Goal: Manage account settings

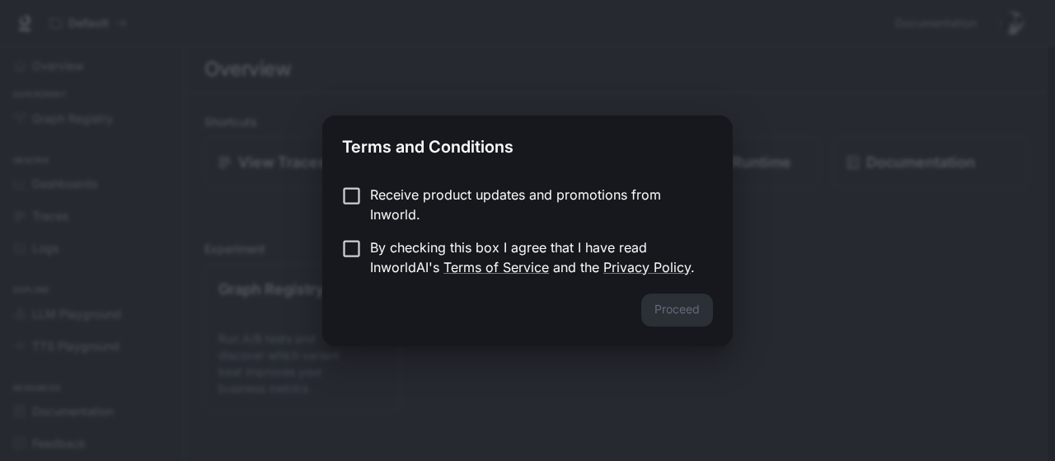
click at [370, 189] on p "Receive product updates and promotions from Inworld." at bounding box center [535, 205] width 330 height 40
click at [677, 314] on button "Proceed" at bounding box center [677, 309] width 72 height 33
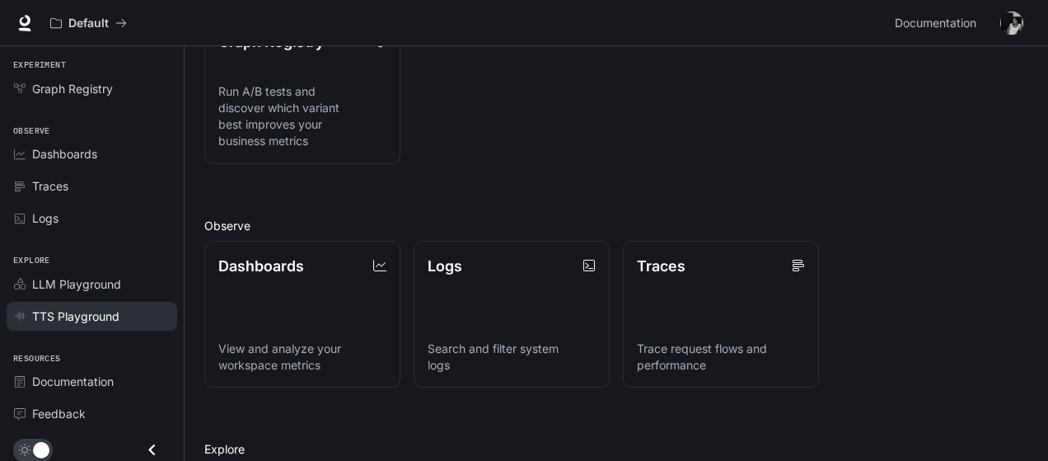
scroll to position [416, 0]
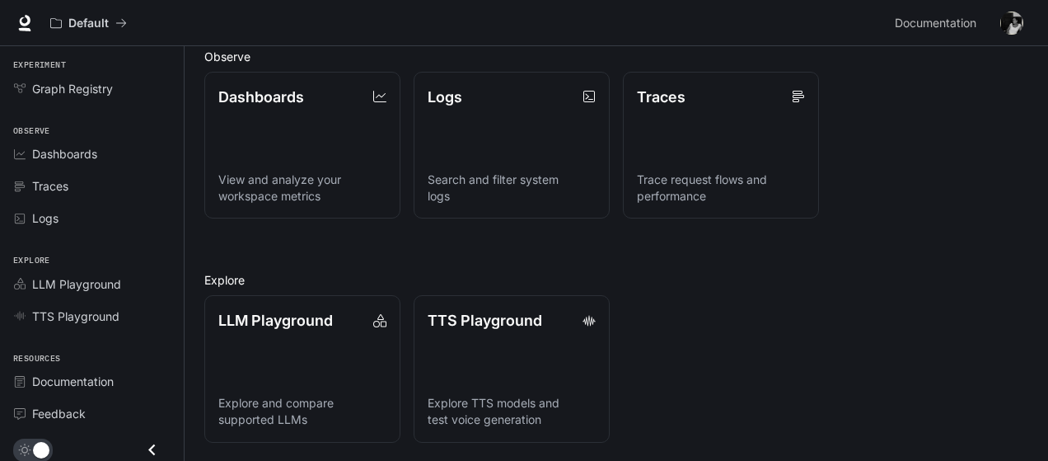
click at [1017, 19] on img "button" at bounding box center [1012, 23] width 23 height 23
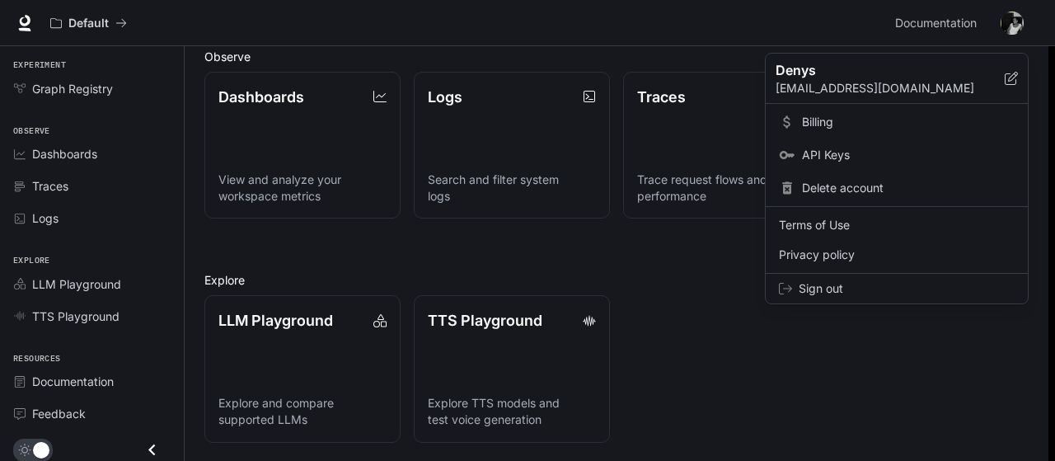
click at [374, 103] on div at bounding box center [527, 230] width 1055 height 461
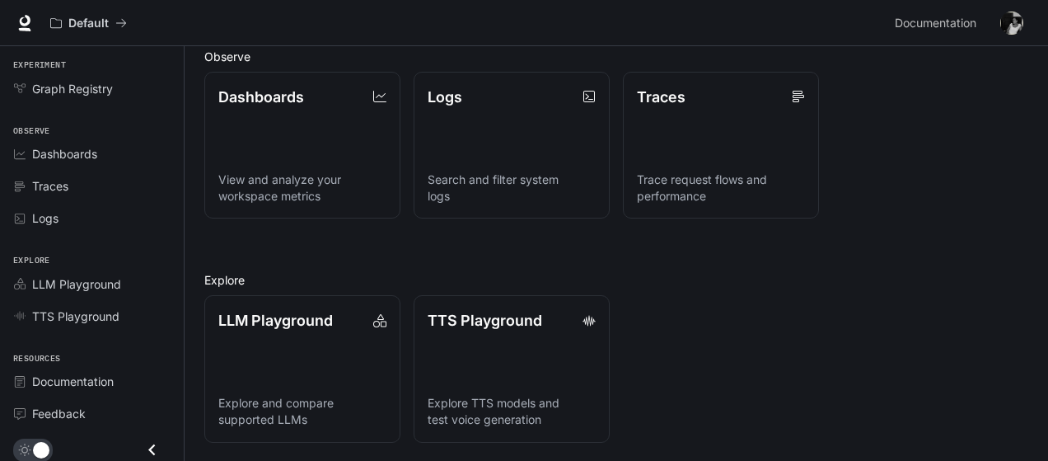
click at [377, 94] on div "Denys [EMAIL_ADDRESS][DOMAIN_NAME] Billing API Keys Delete account Terms of Use…" at bounding box center [524, 230] width 1048 height 461
click at [377, 94] on icon at bounding box center [379, 96] width 13 height 13
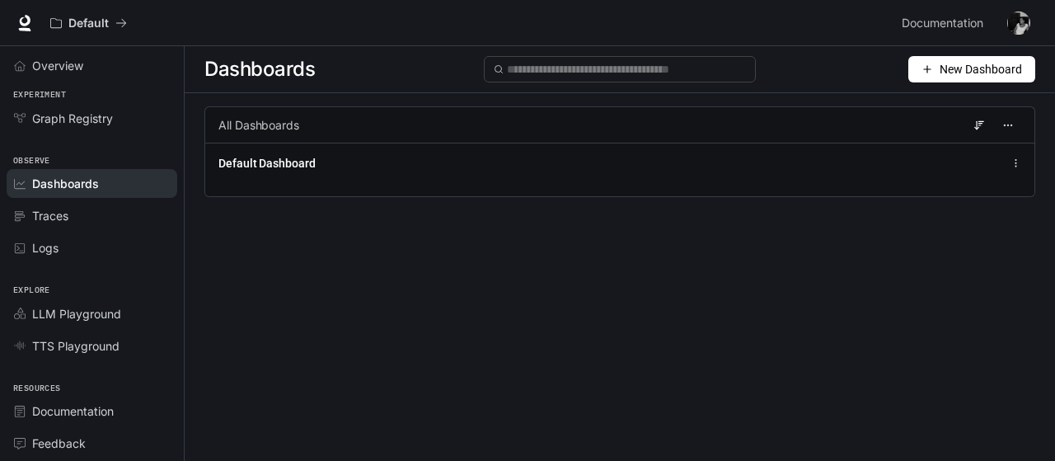
click at [1022, 16] on img "button" at bounding box center [1018, 23] width 23 height 23
